Goal: Find specific page/section: Find specific page/section

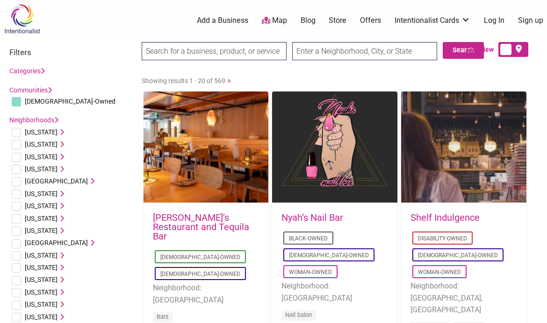
click at [348, 51] on input "text" at bounding box center [364, 51] width 145 height 18
type input "A"
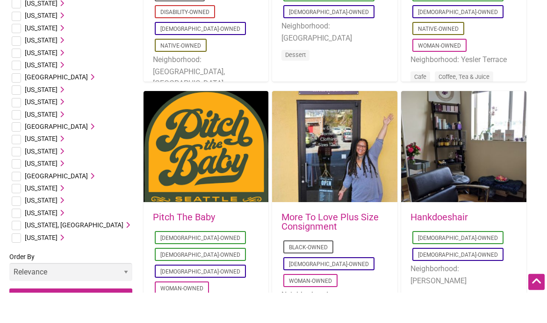
click at [43, 228] on span "[US_STATE]" at bounding box center [41, 231] width 33 height 7
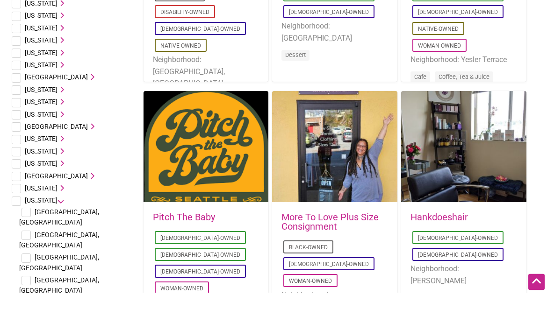
scroll to position [487, 0]
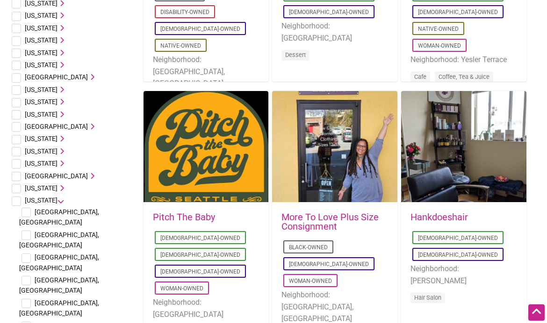
click at [30, 208] on input "checkbox" at bounding box center [25, 212] width 9 height 9
checkbox input "true"
click at [29, 231] on input "checkbox" at bounding box center [25, 235] width 9 height 9
checkbox input "true"
click at [36, 300] on span "[GEOGRAPHIC_DATA], [GEOGRAPHIC_DATA]" at bounding box center [59, 309] width 80 height 18
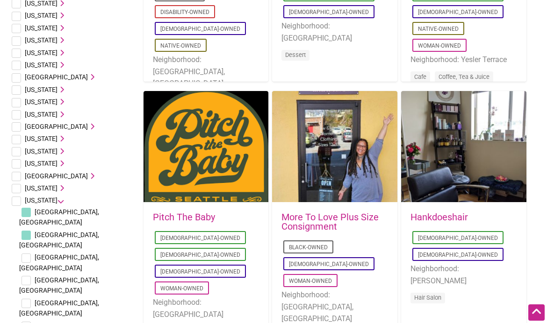
click at [29, 299] on input "checkbox" at bounding box center [25, 303] width 9 height 9
checkbox input "true"
click at [30, 322] on input "checkbox" at bounding box center [25, 326] width 9 height 9
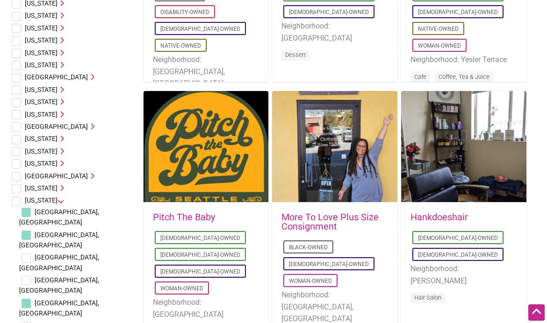
checkbox input "true"
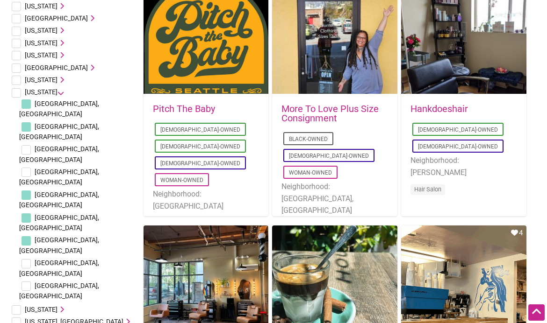
scroll to position [595, 0]
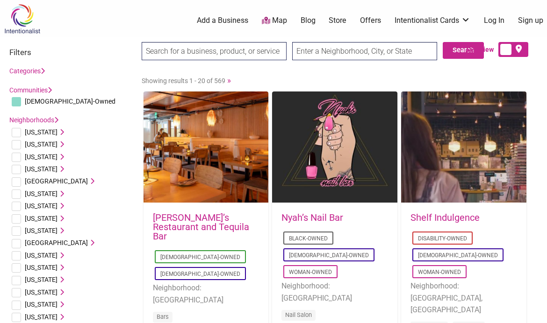
click at [43, 74] on link "Categories" at bounding box center [27, 70] width 36 height 7
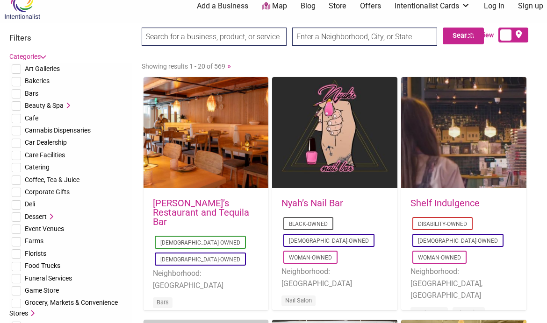
scroll to position [15, 0]
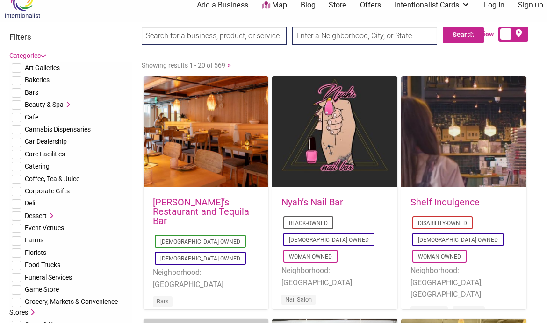
click at [20, 250] on input "checkbox" at bounding box center [16, 253] width 9 height 9
checkbox input "true"
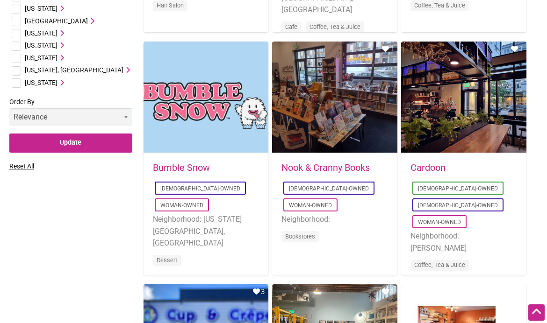
scroll to position [1018, 0]
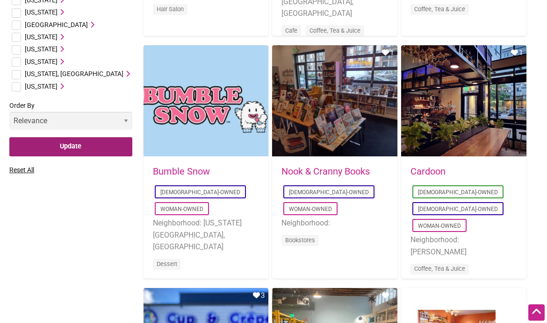
click at [112, 137] on input "Update" at bounding box center [70, 146] width 123 height 19
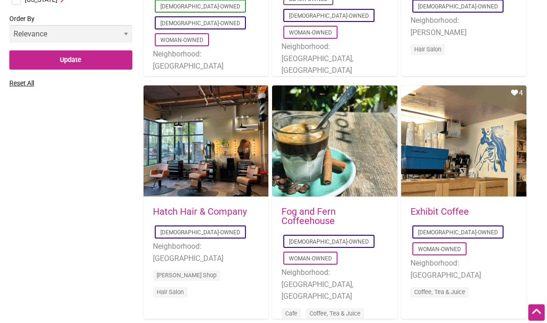
scroll to position [708, 0]
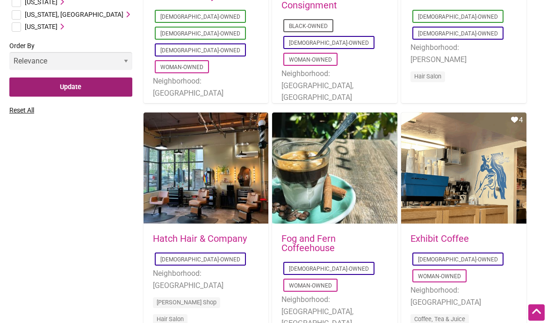
click at [38, 78] on input "Update" at bounding box center [70, 87] width 123 height 19
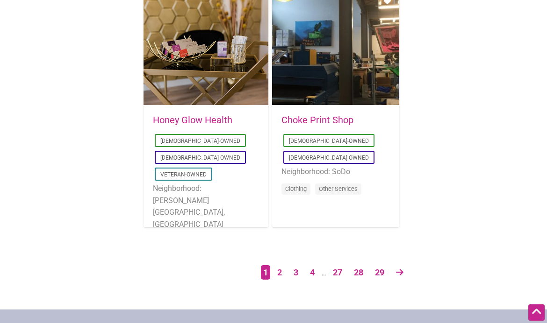
scroll to position [1553, 0]
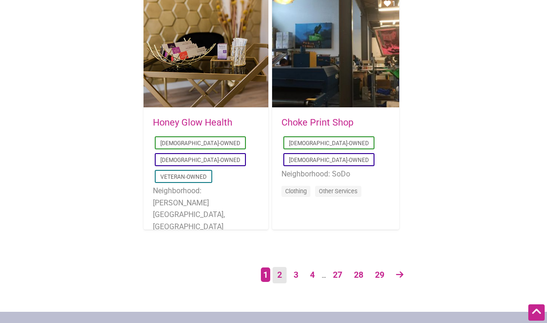
click at [283, 276] on link "2" at bounding box center [279, 275] width 14 height 16
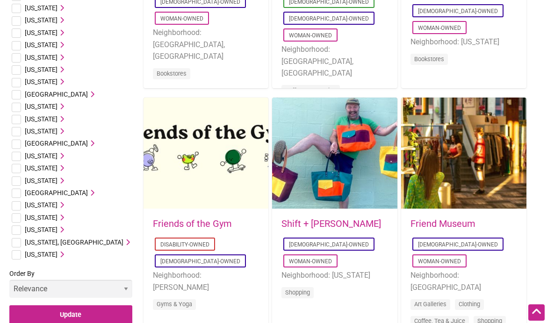
scroll to position [483, 0]
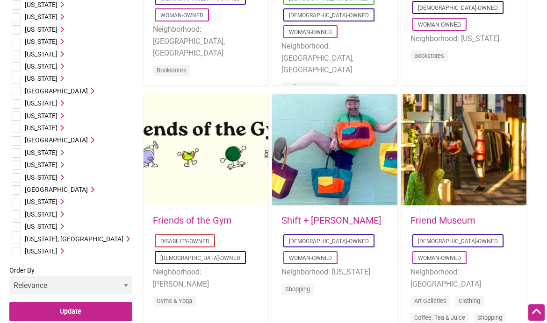
click at [13, 210] on input "checkbox" at bounding box center [16, 214] width 9 height 9
checkbox input "true"
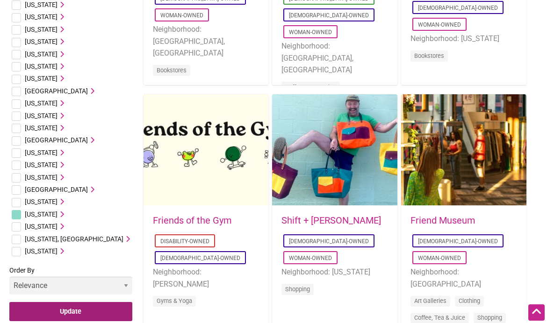
click at [37, 302] on input "Update" at bounding box center [70, 311] width 123 height 19
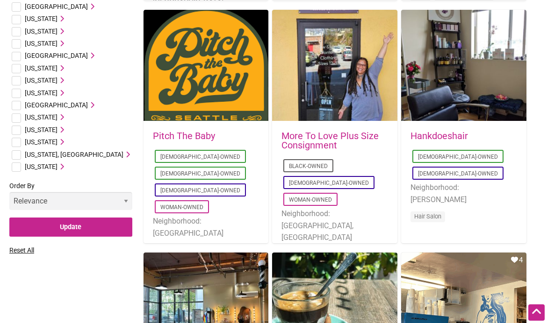
scroll to position [569, 0]
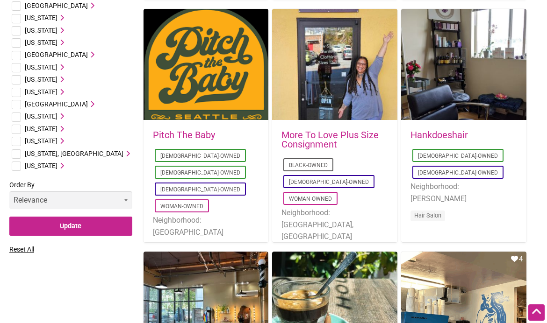
click at [12, 125] on input "checkbox" at bounding box center [16, 129] width 9 height 9
checkbox input "true"
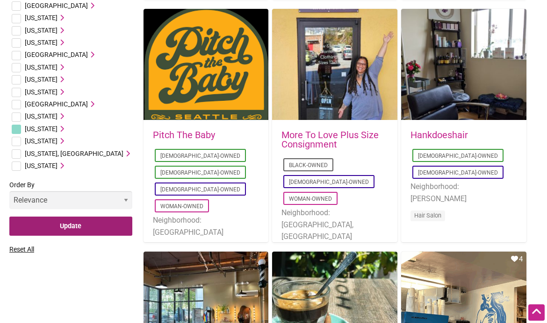
click at [20, 220] on input "Update" at bounding box center [70, 226] width 123 height 19
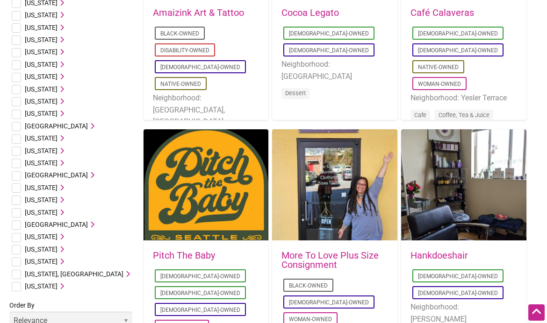
scroll to position [449, 0]
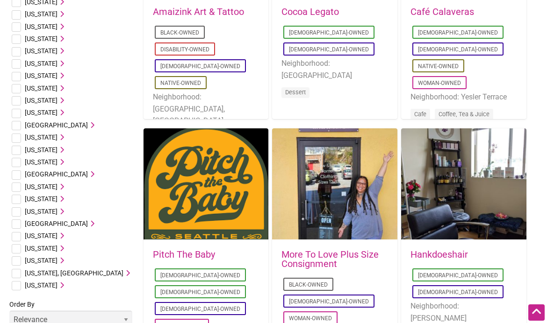
click at [40, 245] on span "[US_STATE]" at bounding box center [41, 248] width 33 height 7
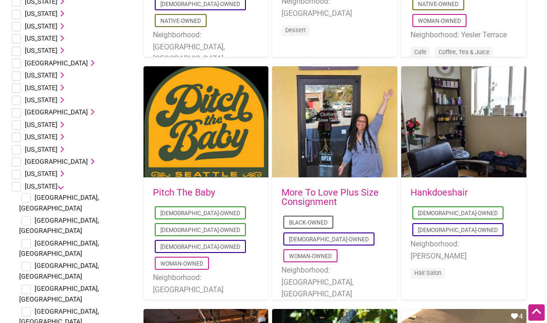
scroll to position [512, 0]
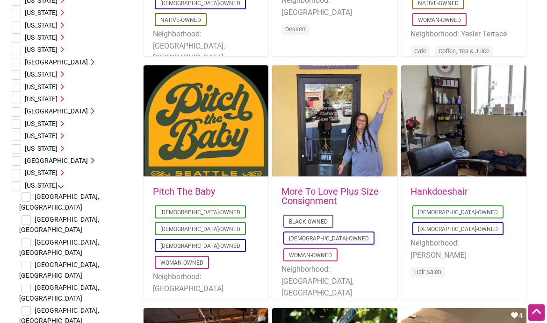
checkbox input "false"
click at [22, 193] on input "checkbox" at bounding box center [25, 197] width 9 height 9
checkbox input "true"
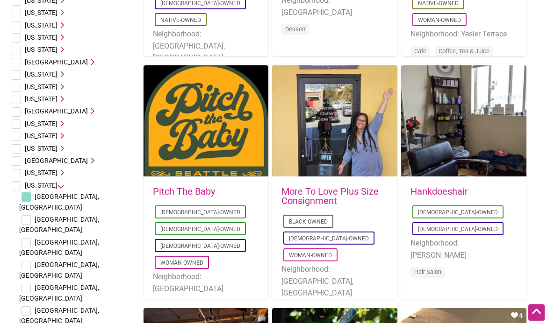
click at [23, 215] on input "checkbox" at bounding box center [25, 219] width 9 height 9
checkbox input "true"
click at [19, 234] on li "Virginia Alexandria, VA Arlington, VA Chester, VA Craigsville, VA Fairfax, VA M…" at bounding box center [70, 287] width 123 height 217
click at [23, 307] on input "checkbox" at bounding box center [25, 311] width 9 height 9
checkbox input "true"
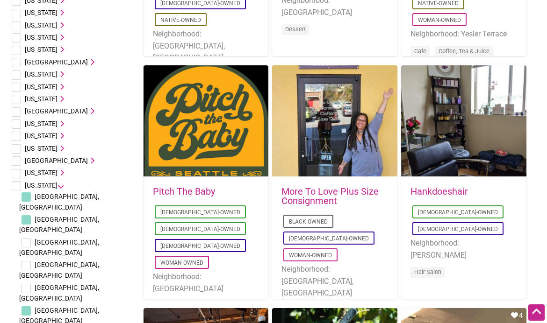
click at [23, 284] on input "checkbox" at bounding box center [25, 288] width 9 height 9
checkbox input "true"
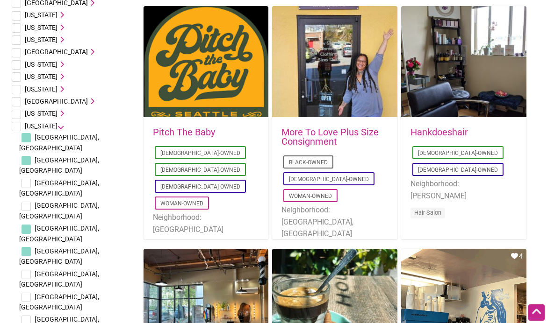
scroll to position [581, 0]
